Goal: Information Seeking & Learning: Learn about a topic

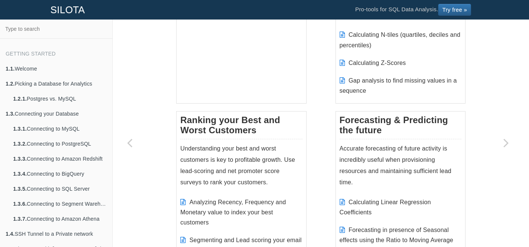
scroll to position [695, 0]
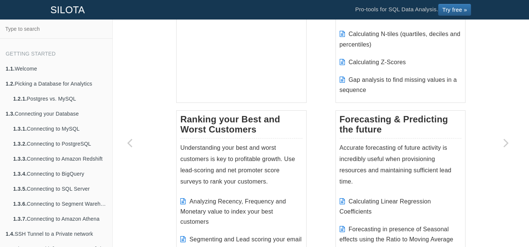
drag, startPoint x: 327, startPoint y: 167, endPoint x: 315, endPoint y: 166, distance: 12.4
click at [315, 166] on div "Designing your Data Warehouse Picking a database for analytics: PostgreSQL vs. …" at bounding box center [320, 101] width 289 height 1306
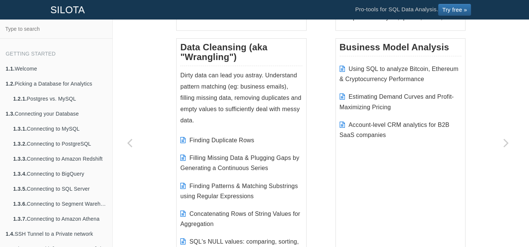
scroll to position [1258, 0]
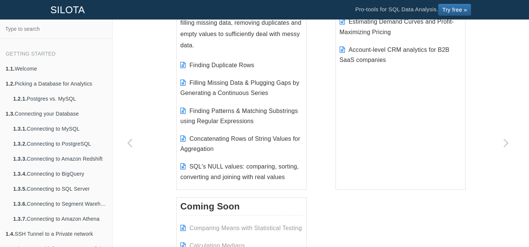
drag, startPoint x: 222, startPoint y: 119, endPoint x: 174, endPoint y: 102, distance: 51.2
click at [189, 102] on li "Finding Patterns & Matching Substrings using Regular Expressions" at bounding box center [241, 116] width 122 height 28
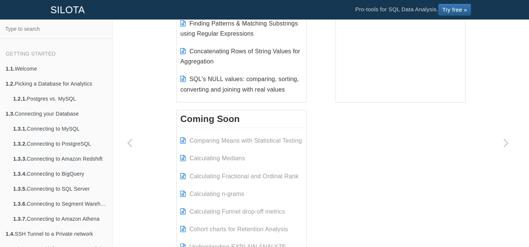
scroll to position [1446, 0]
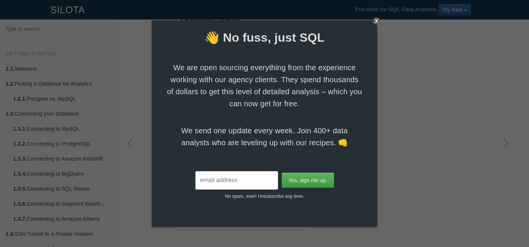
click at [374, 21] on div "X" at bounding box center [377, 21] width 8 height 8
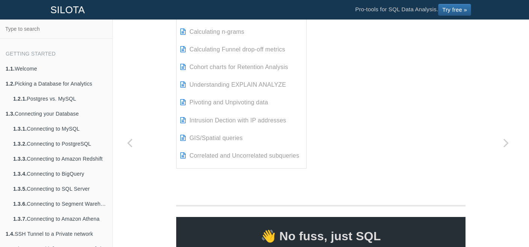
scroll to position [1521, 0]
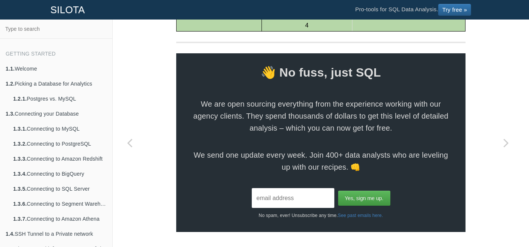
scroll to position [910, 0]
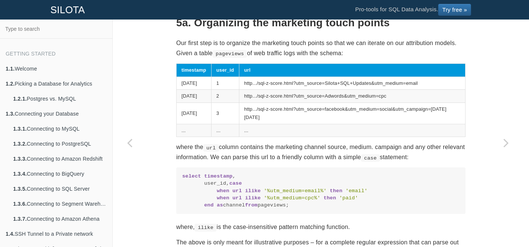
scroll to position [1221, 0]
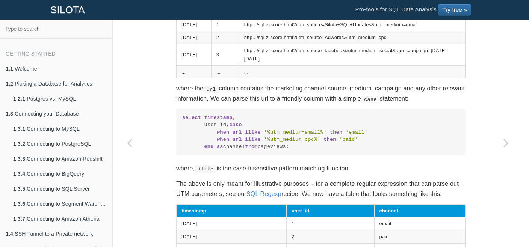
click at [219, 115] on span "timestamp" at bounding box center [218, 118] width 28 height 6
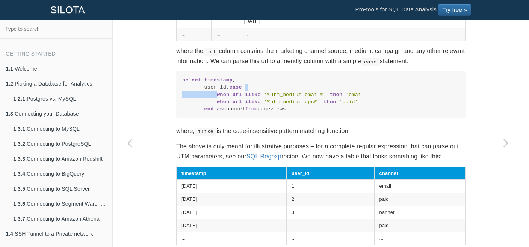
click at [219, 107] on code "select timestamp , user_id, case when url ilike '%utm_medium=email%' then 'emai…" at bounding box center [320, 95] width 277 height 36
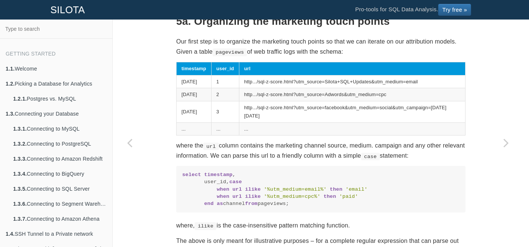
scroll to position [1146, 0]
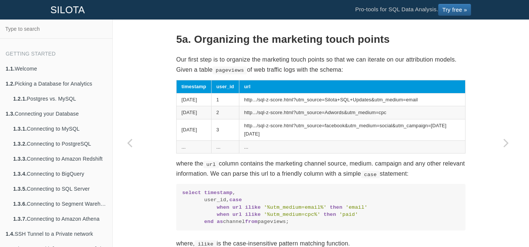
click at [254, 109] on td "http.../sql-z-score.html?utm_source=Adwords&utm_medium=cpc" at bounding box center [352, 112] width 226 height 13
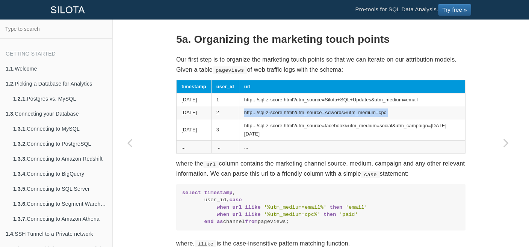
click at [254, 109] on td "http.../sql-z-score.html?utm_source=Adwords&utm_medium=cpc" at bounding box center [352, 112] width 226 height 13
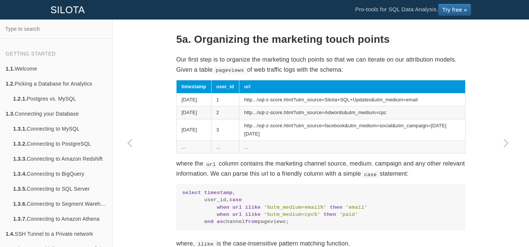
click at [256, 119] on td "http.../sql-z-score.html?utm_source=facebook&utm_medium=social&utm_campaign=bla…" at bounding box center [352, 129] width 226 height 21
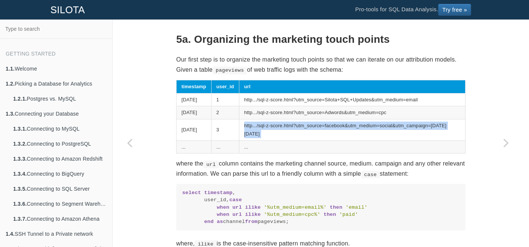
click at [256, 119] on td "http.../sql-z-score.html?utm_source=facebook&utm_medium=social&utm_campaign=bla…" at bounding box center [352, 129] width 226 height 21
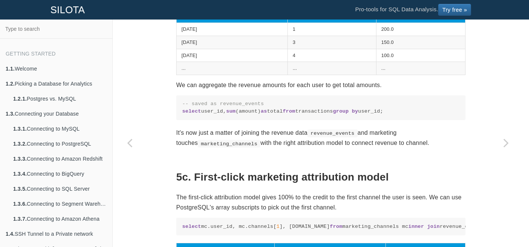
drag, startPoint x: 257, startPoint y: 151, endPoint x: 244, endPoint y: 152, distance: 13.2
click at [244, 115] on code "-- saved as revenue_events select user_id, sum (amount) as total from transacti…" at bounding box center [320, 107] width 277 height 15
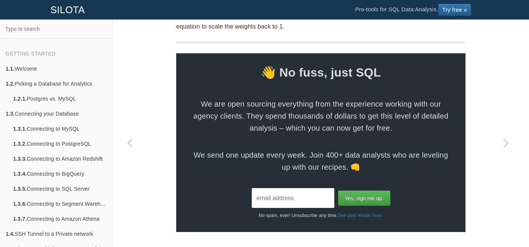
scroll to position [2907, 0]
